Goal: Transaction & Acquisition: Download file/media

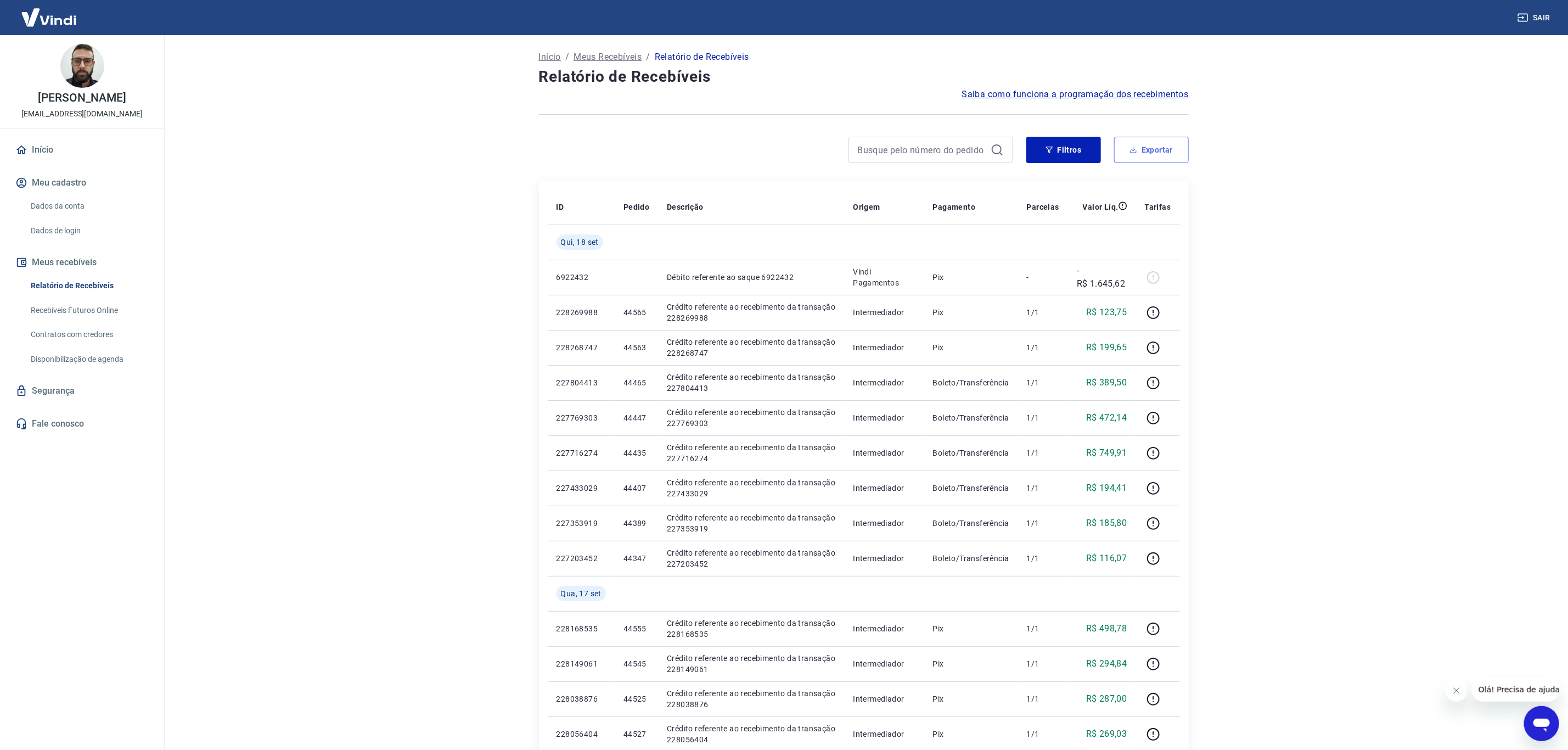
click at [1165, 151] on button "Exportar" at bounding box center [1152, 150] width 75 height 26
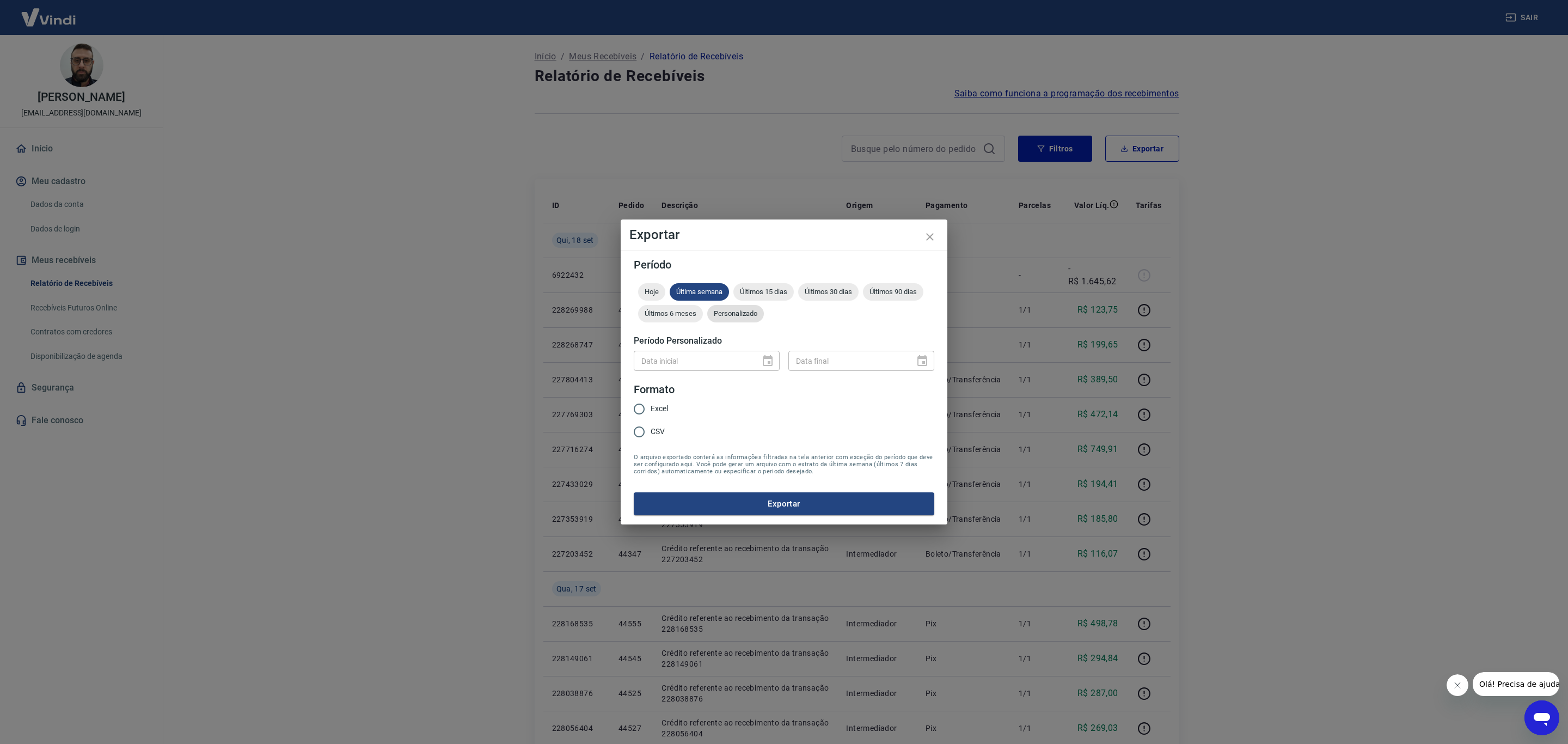
click at [756, 311] on span "Personalizado" at bounding box center [736, 313] width 57 height 8
type input "DD/MM/YYYY"
click at [726, 363] on input "DD/MM/YYYY" at bounding box center [693, 361] width 119 height 20
drag, startPoint x: 763, startPoint y: 362, endPoint x: 765, endPoint y: 370, distance: 8.2
click at [763, 361] on icon "Choose date" at bounding box center [768, 360] width 10 height 11
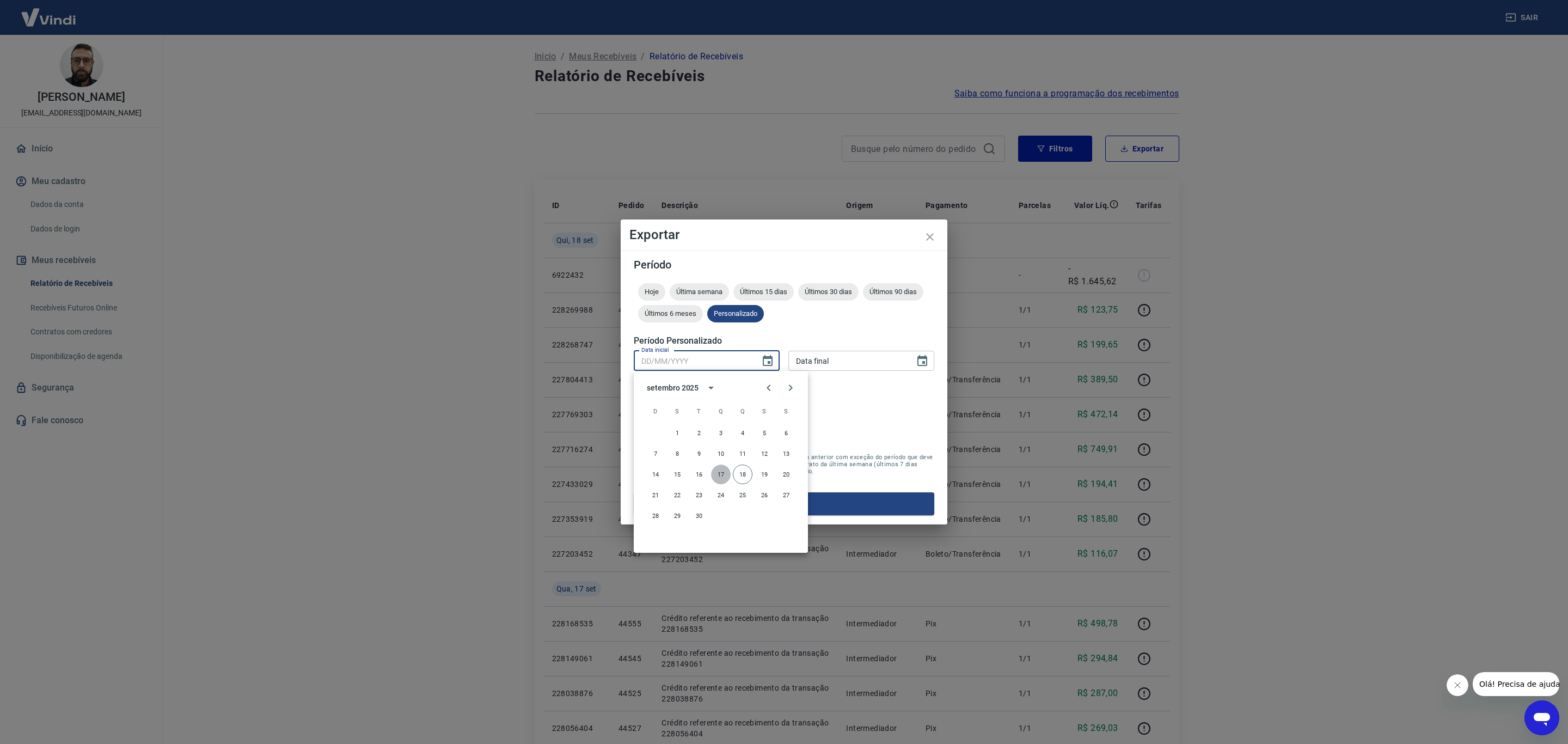
click at [723, 466] on button "17" at bounding box center [721, 474] width 20 height 20
type input "[DATE]"
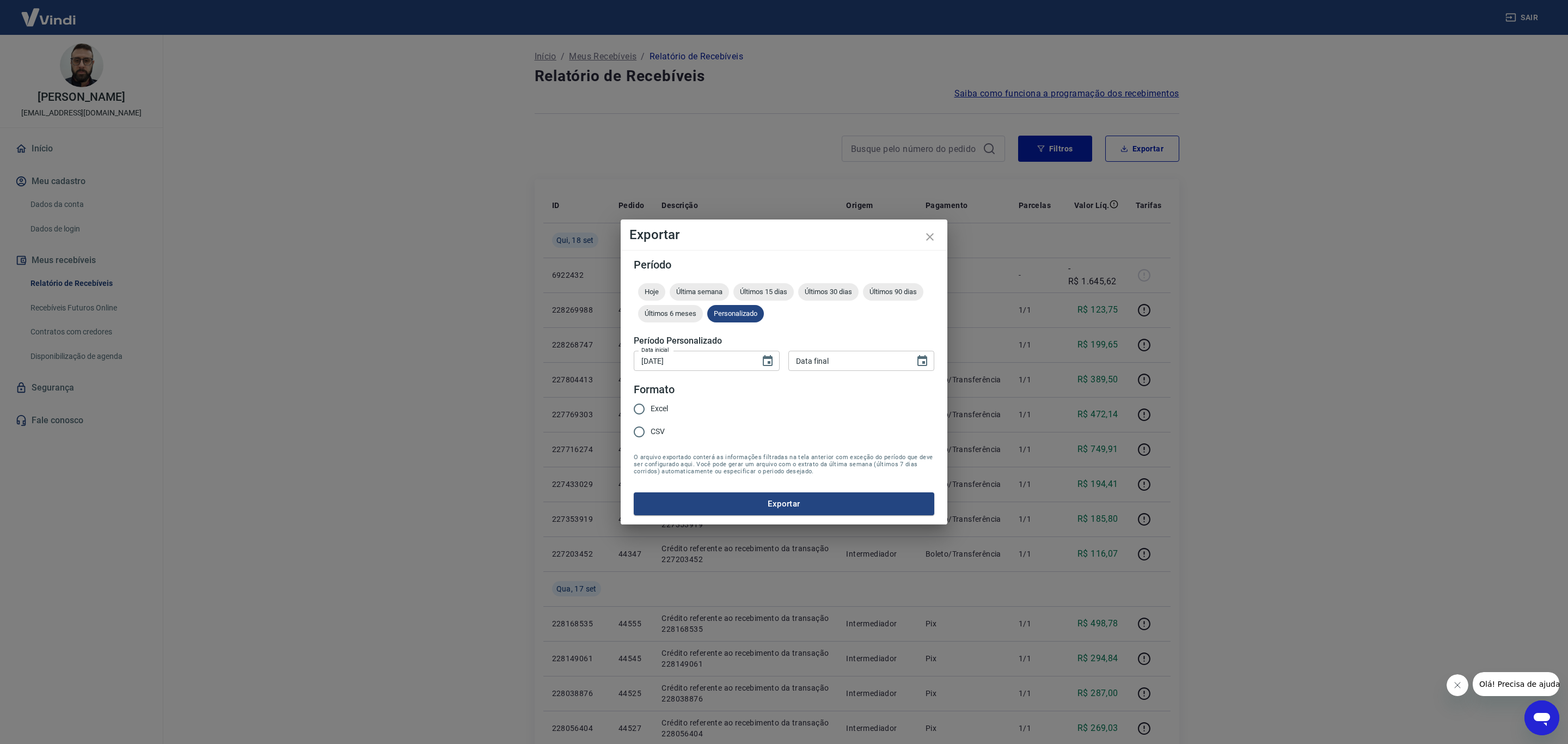
type input "DD/MM/YYYY"
drag, startPoint x: 850, startPoint y: 363, endPoint x: 876, endPoint y: 363, distance: 26.0
click at [851, 363] on input "DD/MM/YYYY" at bounding box center [848, 361] width 119 height 20
click at [916, 362] on button "Choose date" at bounding box center [922, 361] width 22 height 22
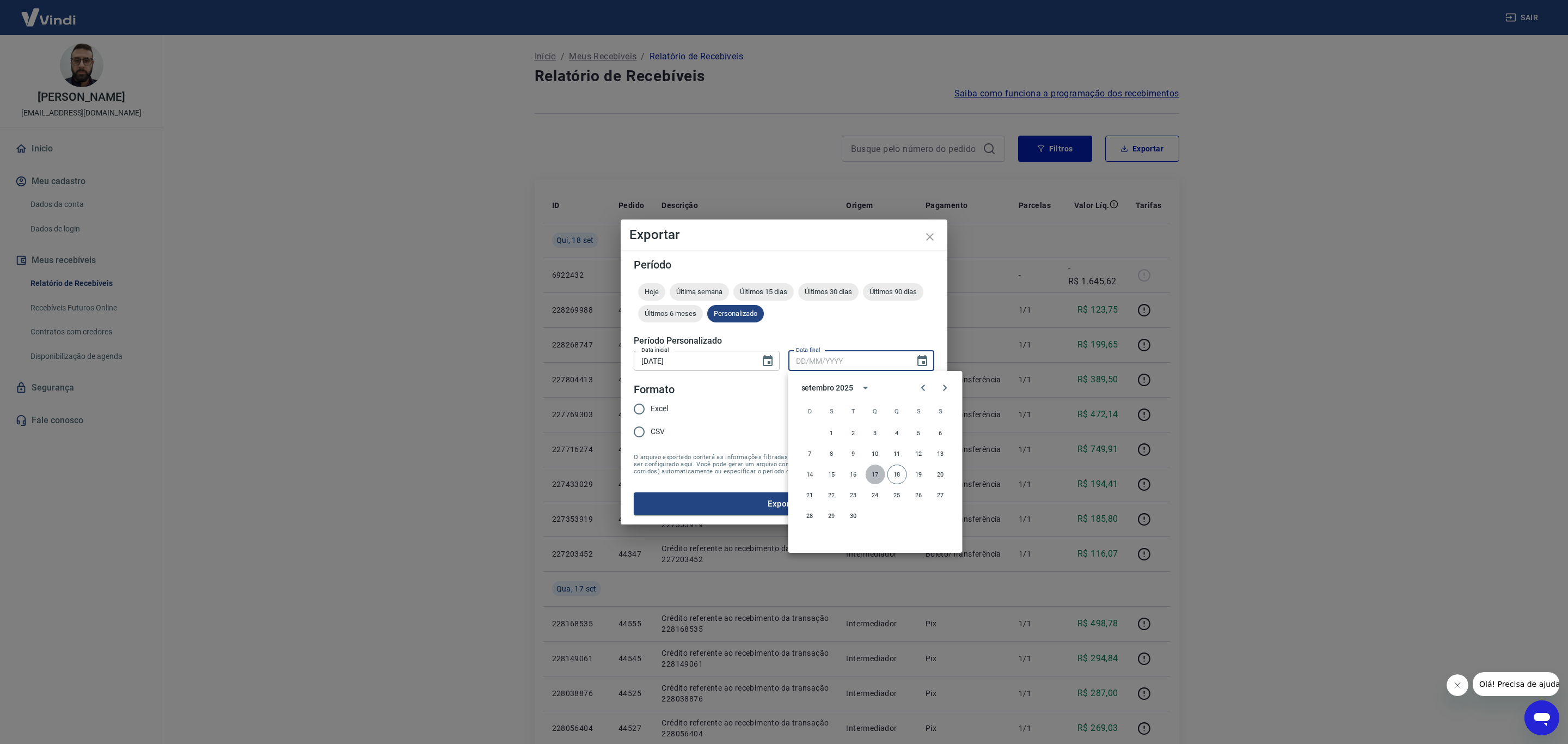
click at [874, 471] on button "17" at bounding box center [875, 474] width 20 height 20
type input "[DATE]"
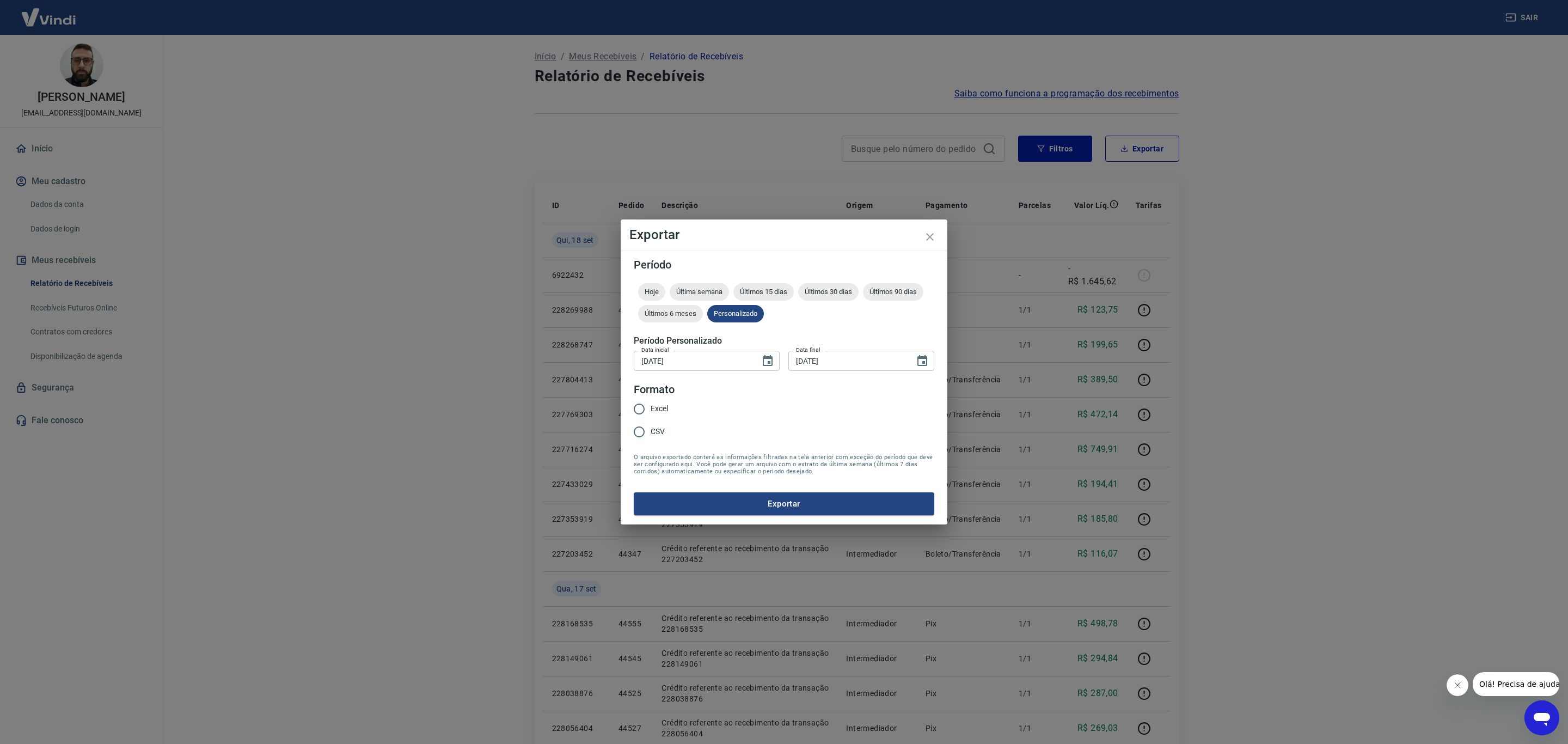
click at [653, 400] on label "Excel" at bounding box center [648, 409] width 41 height 23
click at [651, 400] on input "Excel" at bounding box center [639, 409] width 23 height 23
radio input "true"
click at [732, 497] on button "Exportar" at bounding box center [784, 504] width 301 height 23
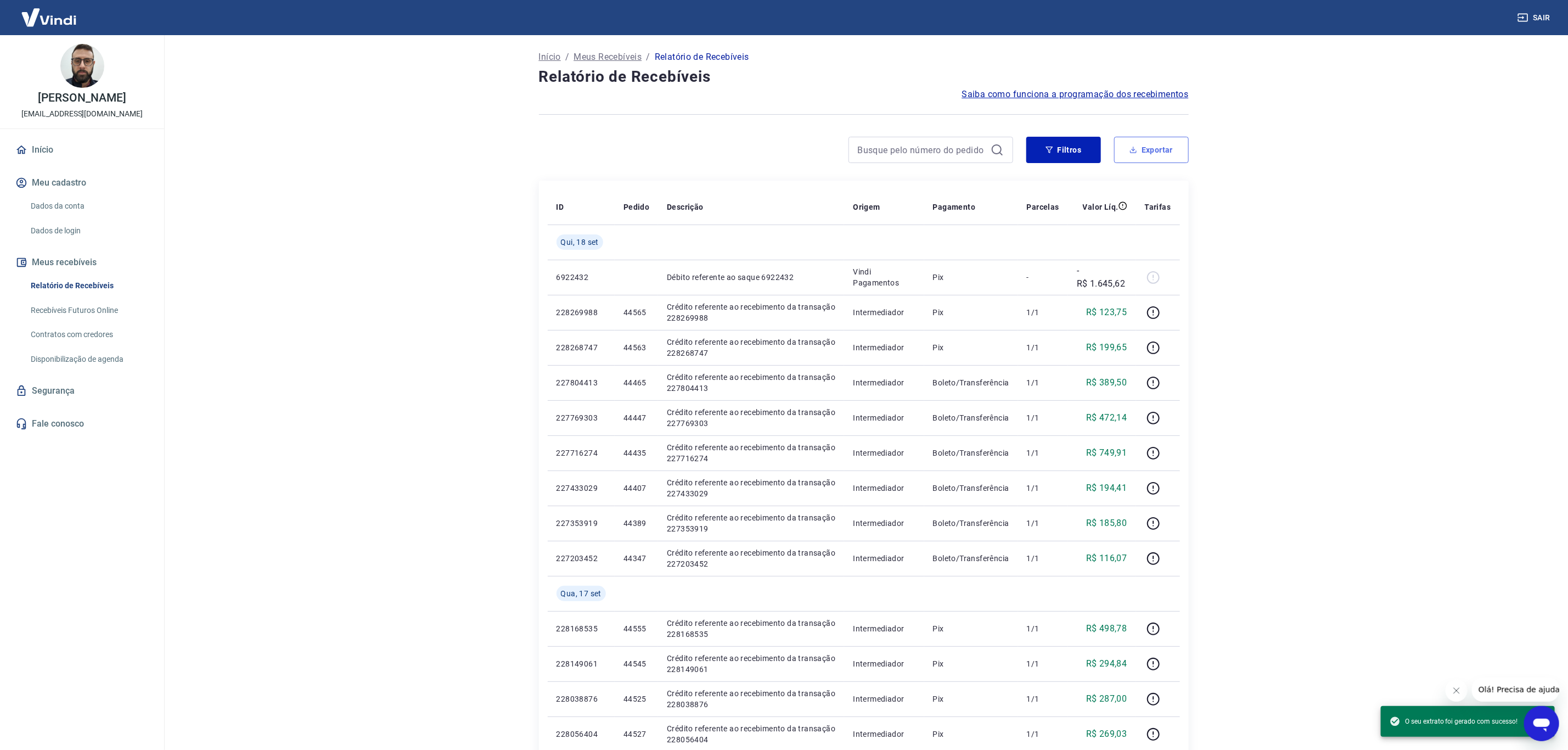
click at [1137, 143] on button "Exportar" at bounding box center [1152, 150] width 75 height 26
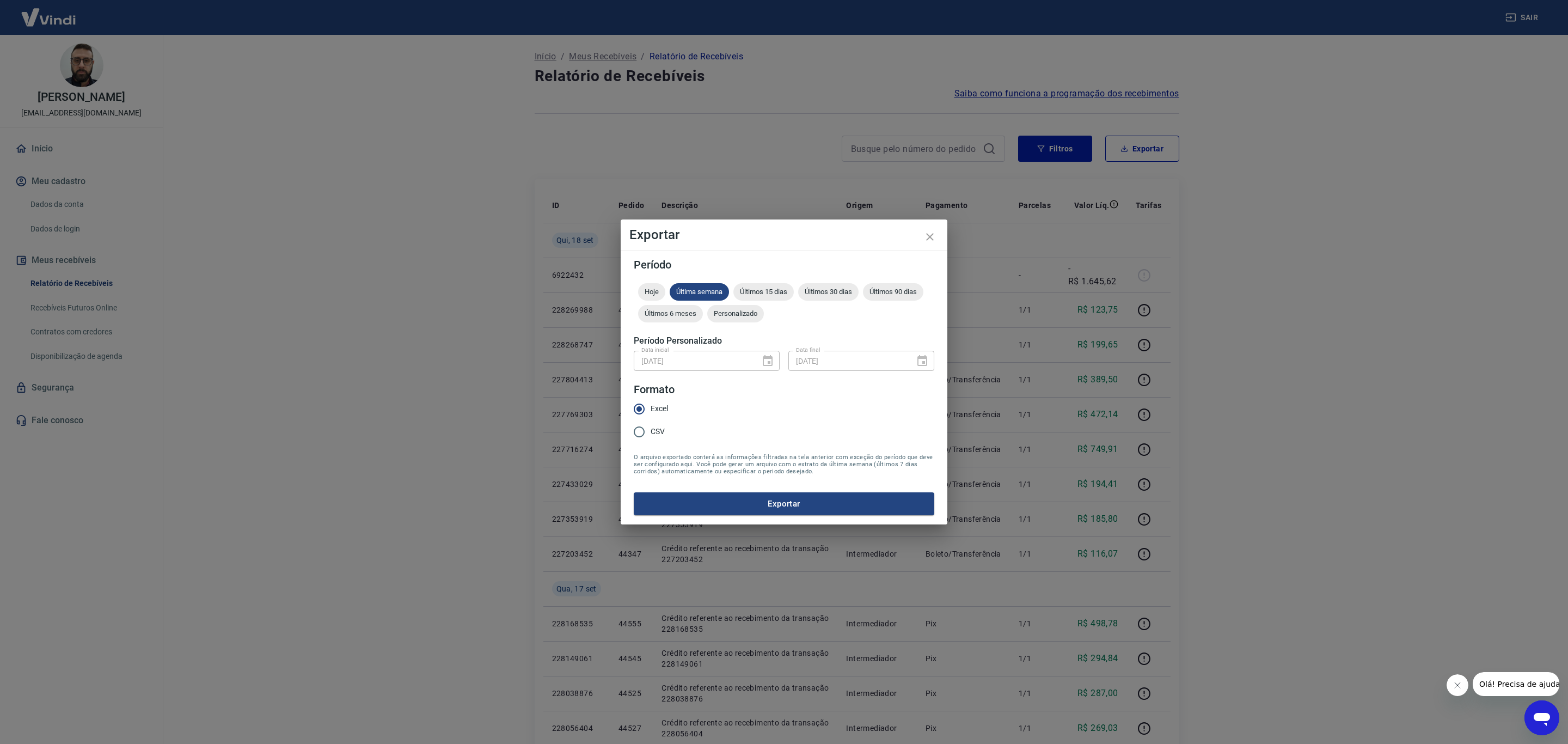
drag, startPoint x: 1160, startPoint y: 214, endPoint x: 1250, endPoint y: 30, distance: 204.8
click at [1161, 209] on div "Exportar Período Hoje Última semana Últimos 15 dias Últimos 30 dias Últimos 90 …" at bounding box center [784, 372] width 1568 height 744
